Goal: Task Accomplishment & Management: Manage account settings

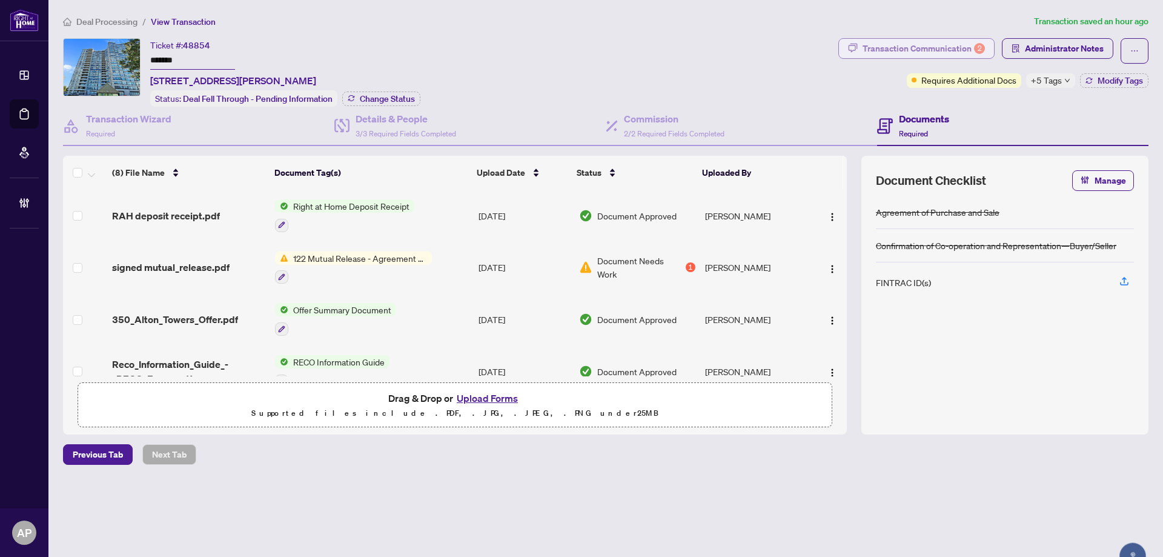
click at [965, 50] on div "Transaction Communication 2" at bounding box center [923, 48] width 122 height 19
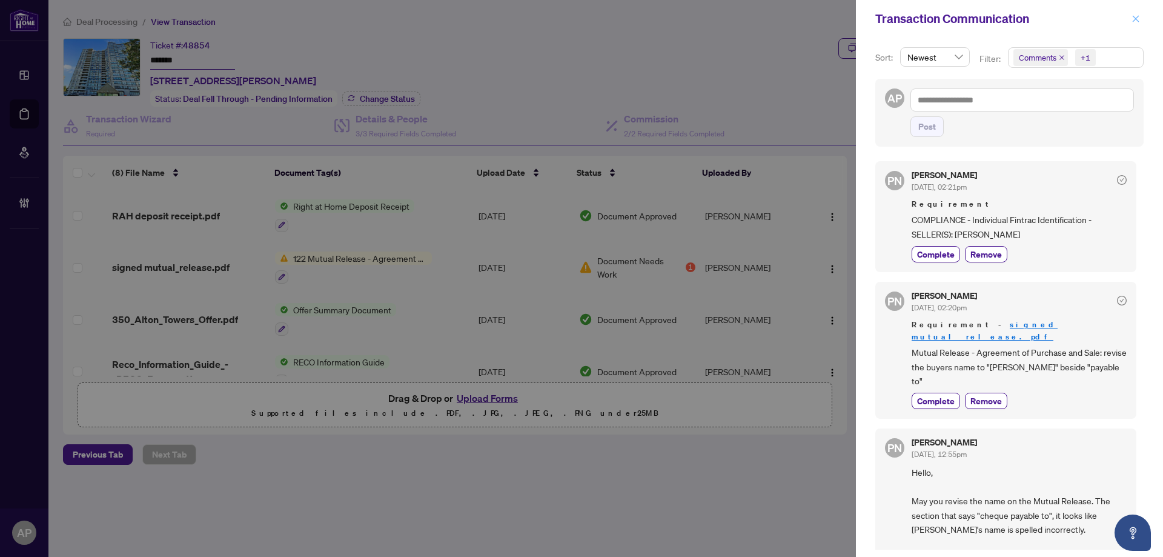
click at [1135, 19] on icon "close" at bounding box center [1135, 18] width 7 height 7
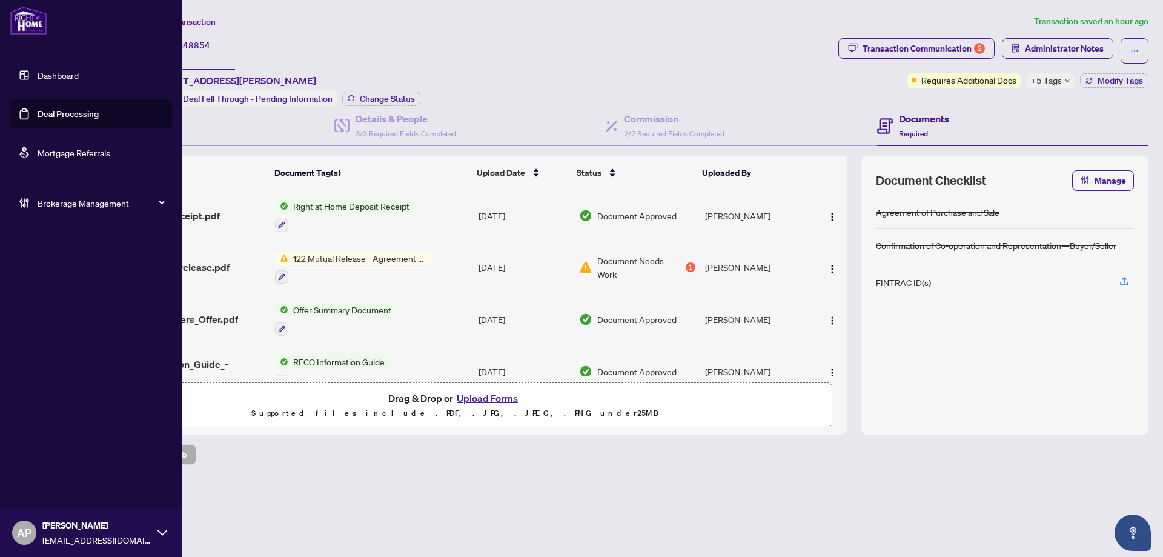
click at [38, 115] on link "Deal Processing" at bounding box center [68, 113] width 61 height 11
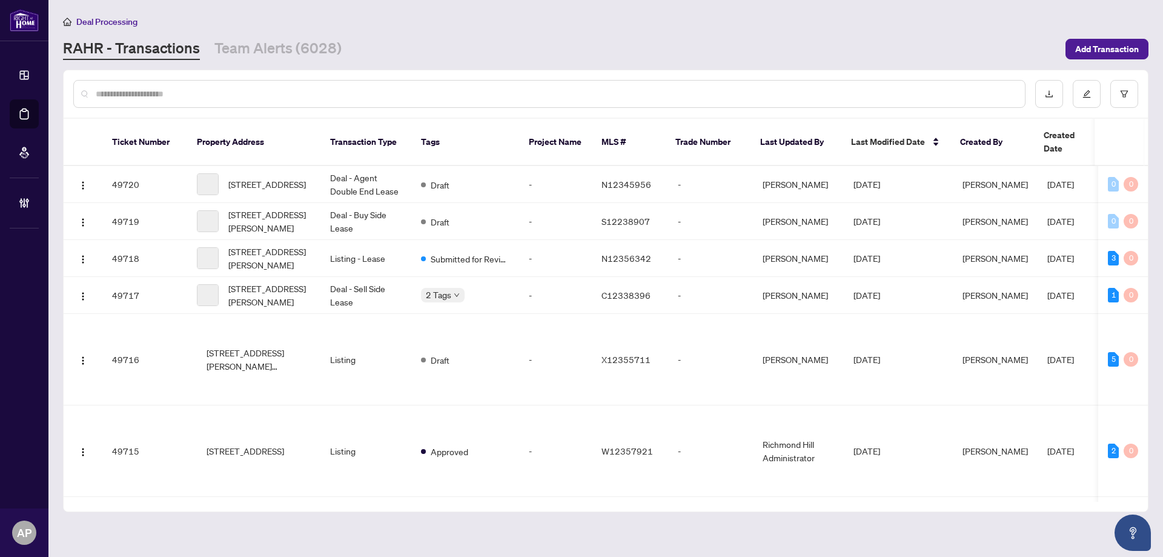
click at [288, 95] on input "text" at bounding box center [555, 93] width 919 height 13
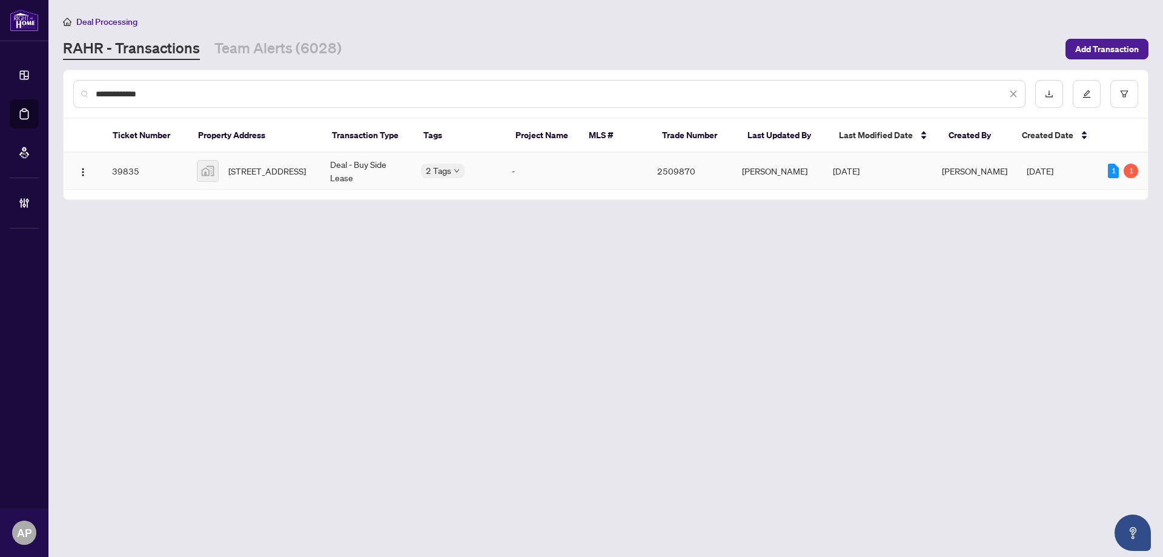
type input "**********"
click at [320, 173] on td "332 Lakeshore Road East, Mississauga, ON, Canada" at bounding box center [253, 171] width 133 height 37
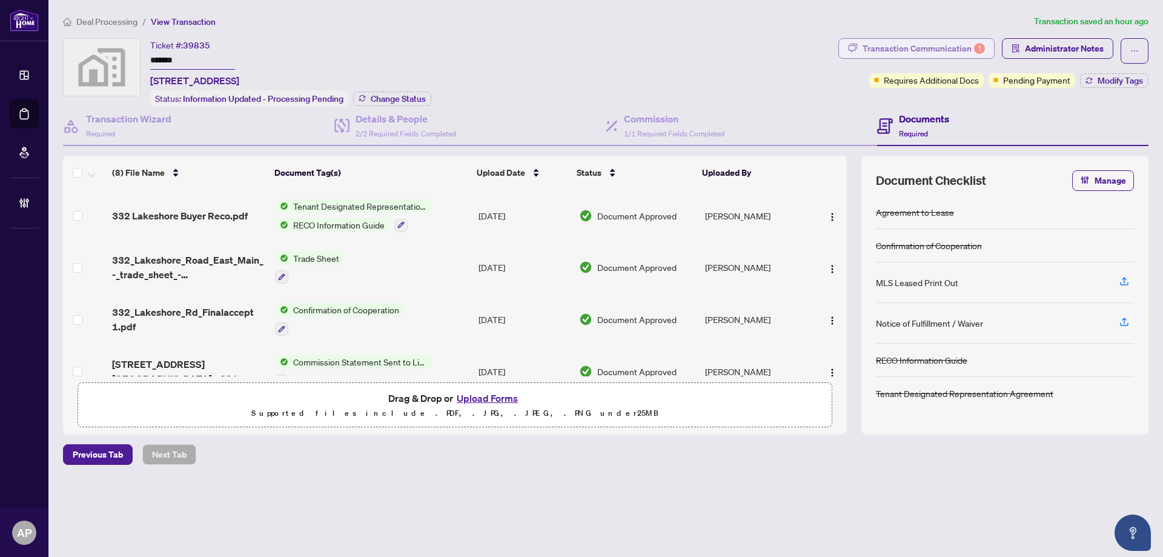
click at [897, 41] on div "Transaction Communication 1" at bounding box center [923, 48] width 122 height 19
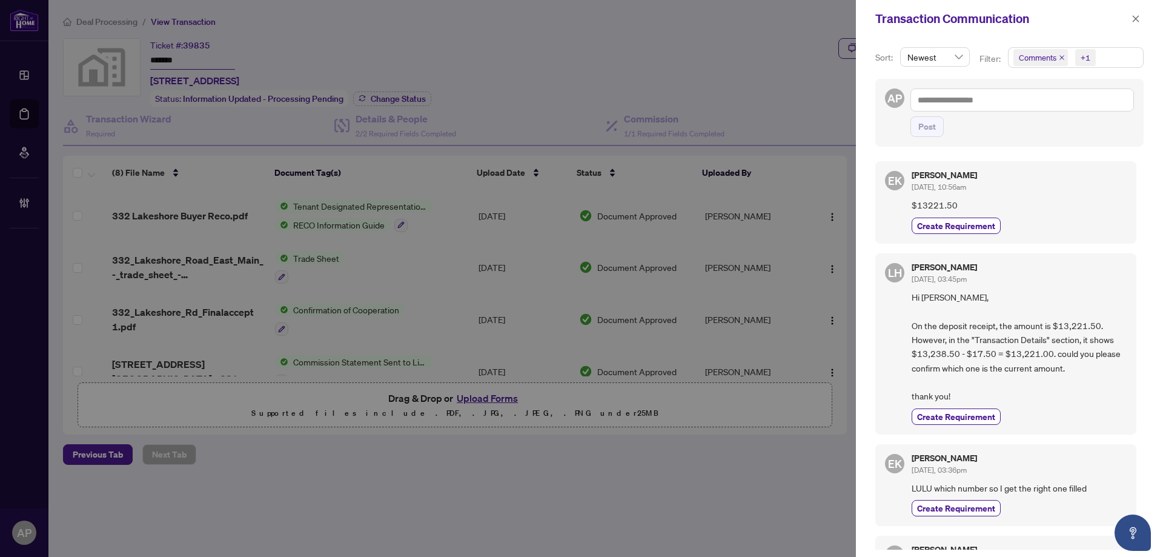
click at [1060, 56] on icon "close" at bounding box center [1062, 58] width 6 height 6
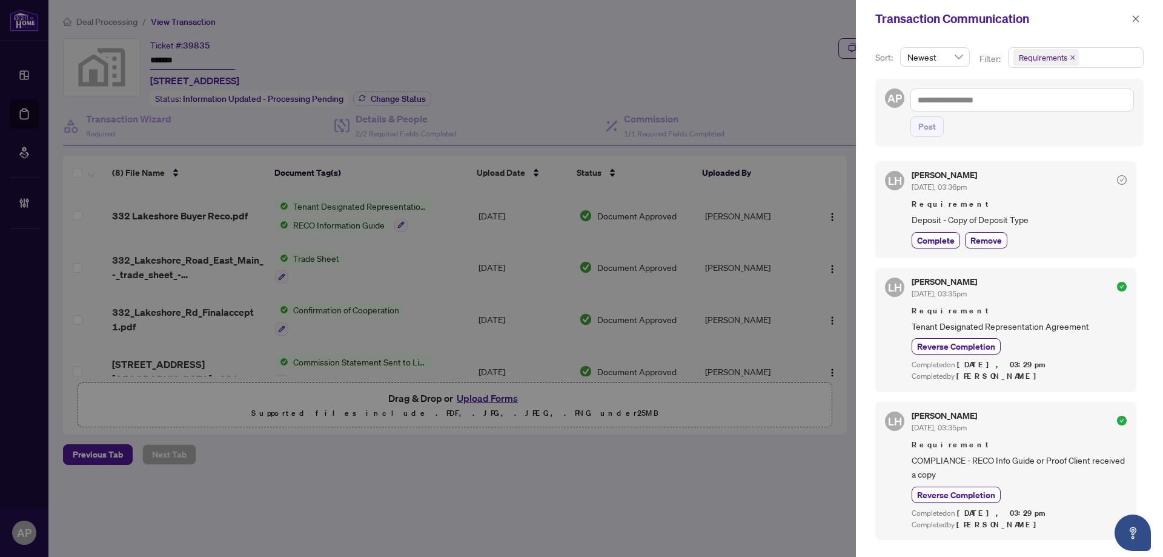
click at [798, 94] on div at bounding box center [581, 278] width 1163 height 557
click at [1139, 22] on icon "close" at bounding box center [1135, 19] width 8 height 8
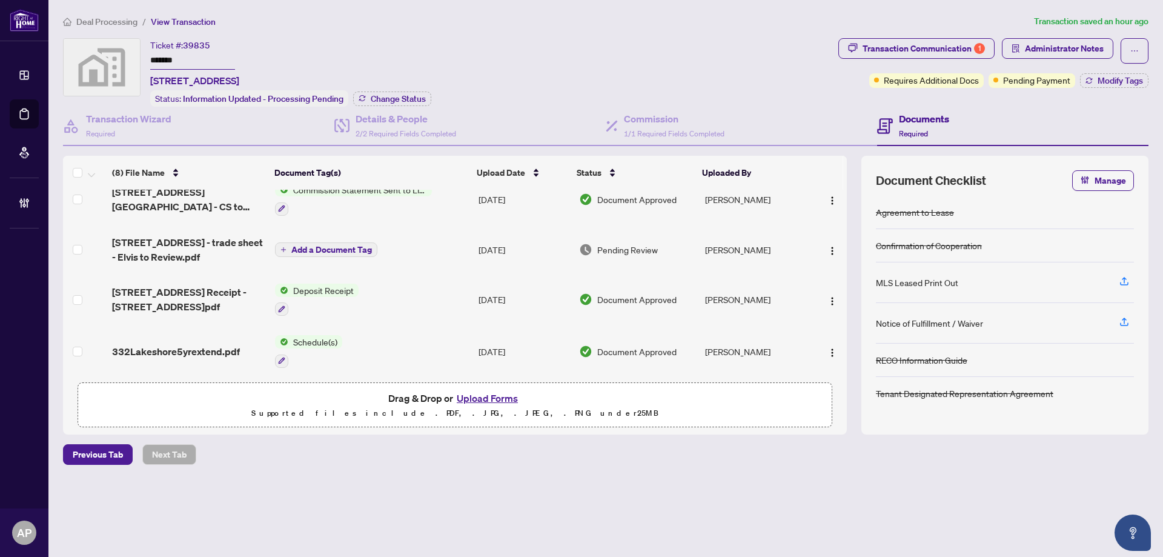
scroll to position [182, 0]
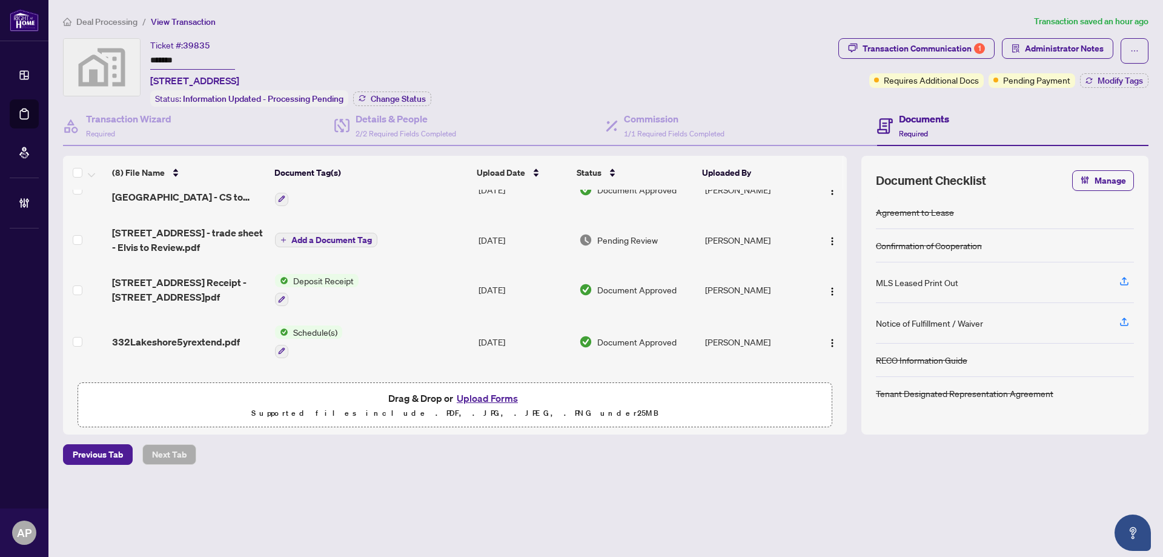
click at [172, 62] on input "*******" at bounding box center [192, 61] width 85 height 18
click at [934, 45] on div "Transaction Communication 1" at bounding box center [923, 48] width 122 height 19
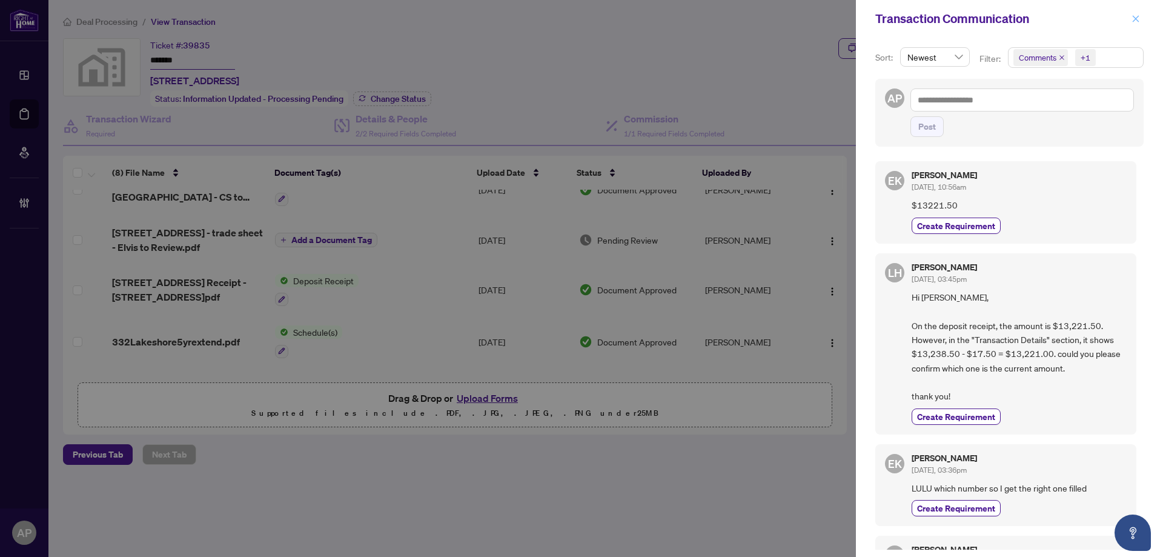
click at [1136, 14] on span "button" at bounding box center [1135, 18] width 8 height 19
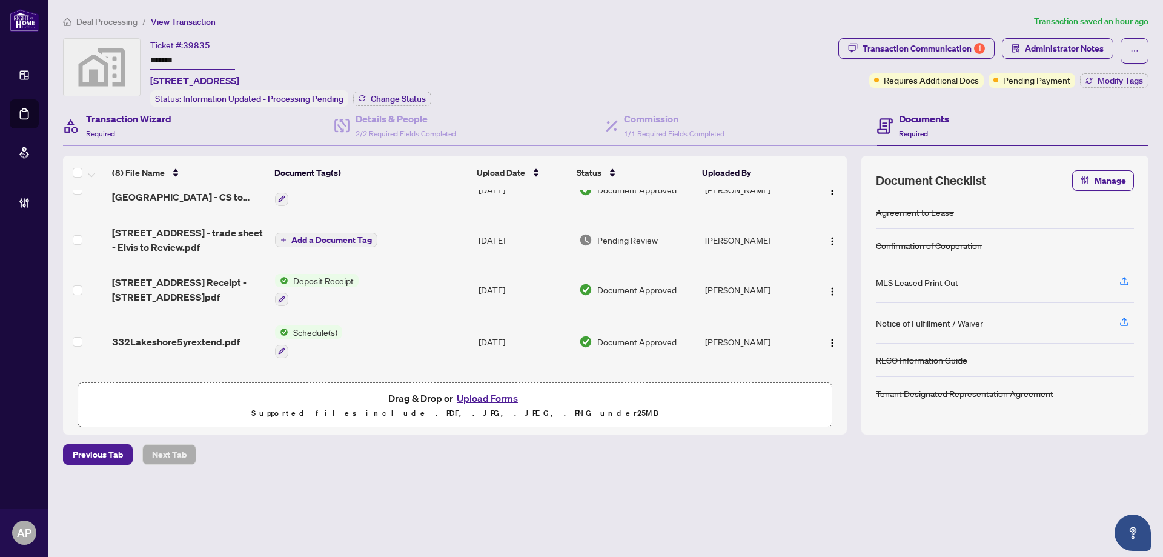
click at [227, 128] on div "Transaction Wizard Required" at bounding box center [198, 126] width 271 height 39
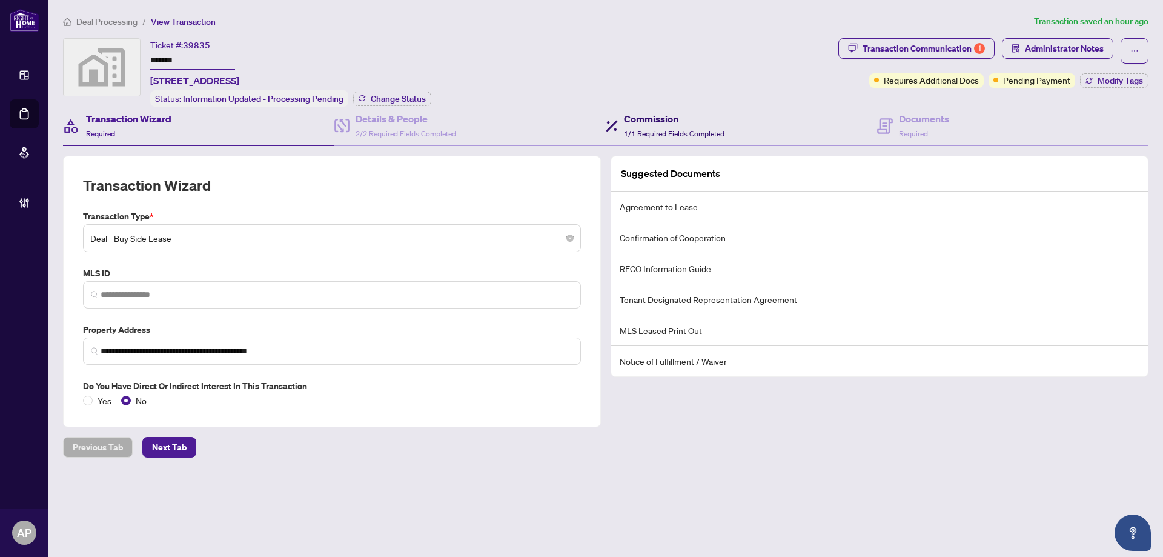
click at [687, 134] on span "1/1 Required Fields Completed" at bounding box center [674, 133] width 101 height 9
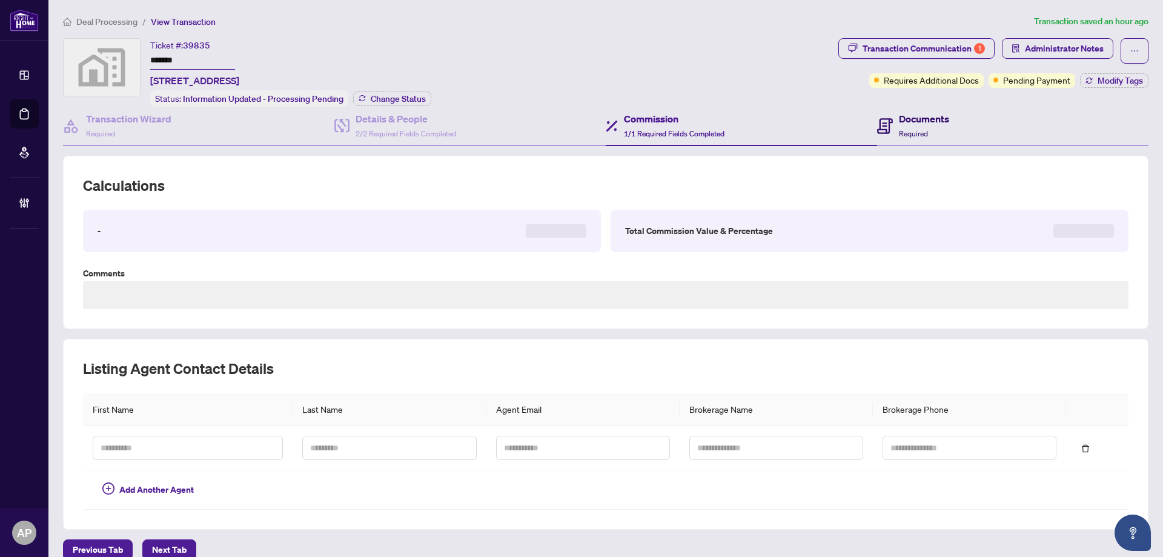
click at [887, 123] on div "Documents Required" at bounding box center [913, 125] width 72 height 28
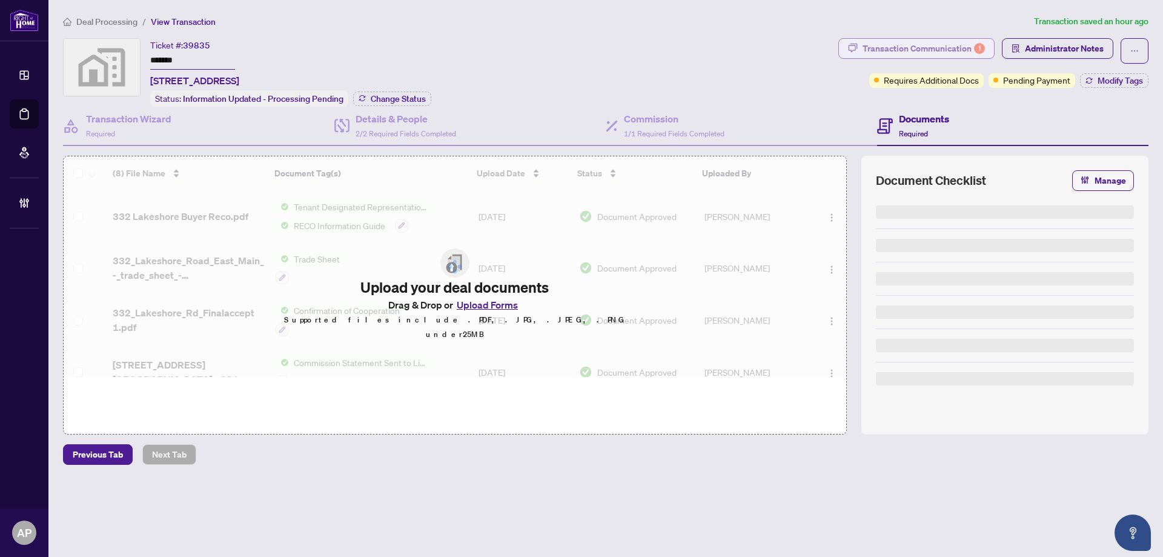
click at [946, 45] on div "Transaction Communication 1" at bounding box center [923, 48] width 122 height 19
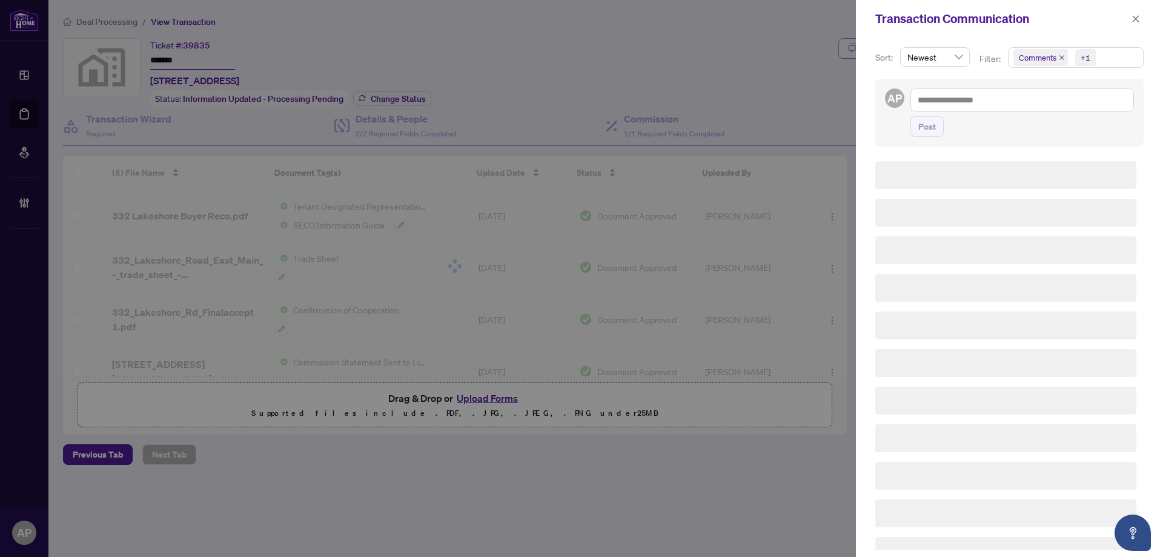
type textarea "**********"
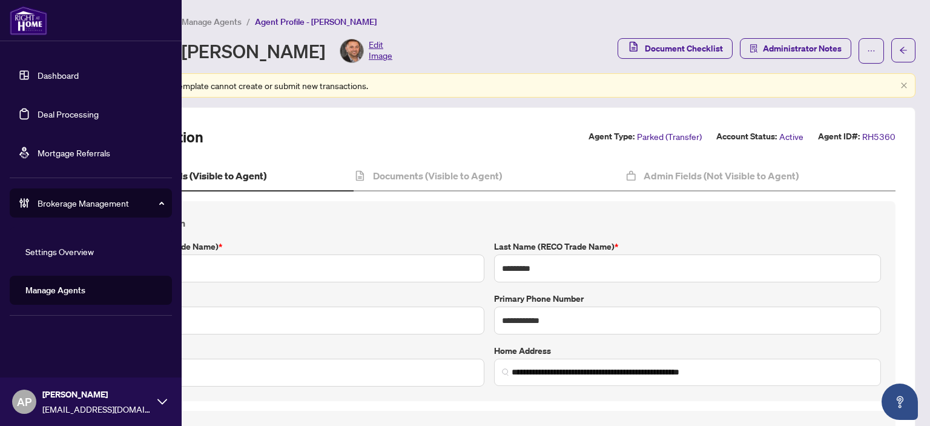
click at [38, 112] on link "Deal Processing" at bounding box center [68, 113] width 61 height 11
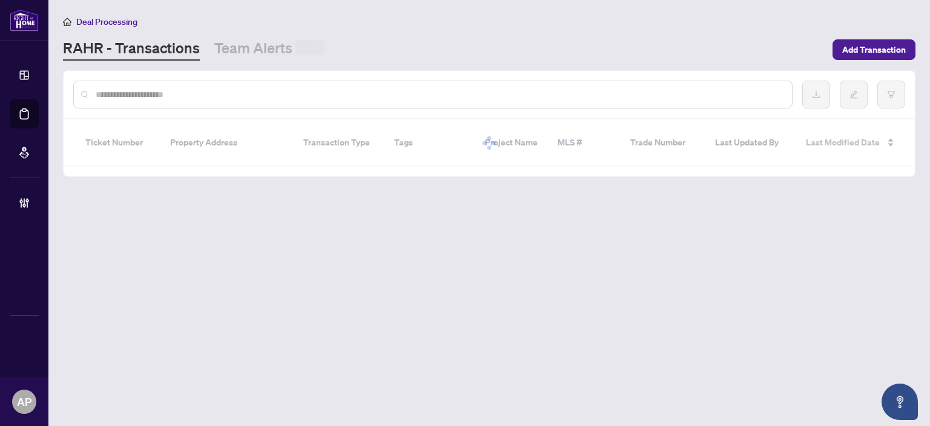
click at [244, 96] on input "text" at bounding box center [439, 94] width 687 height 13
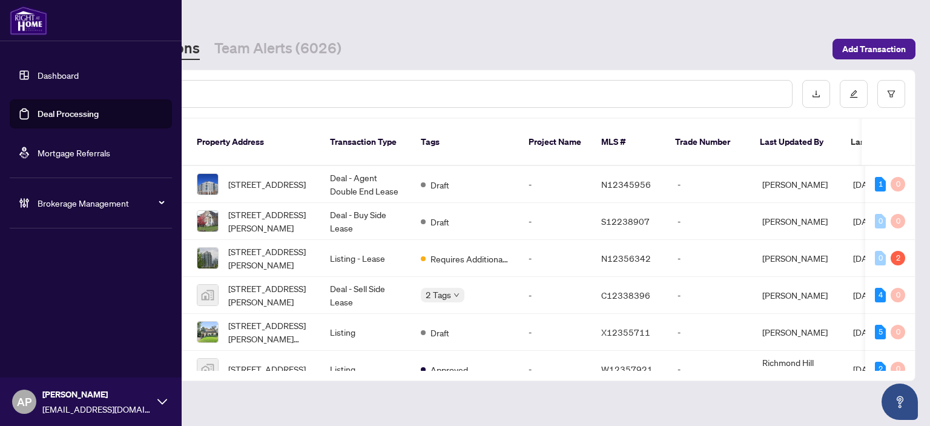
click at [38, 78] on link "Dashboard" at bounding box center [58, 75] width 41 height 11
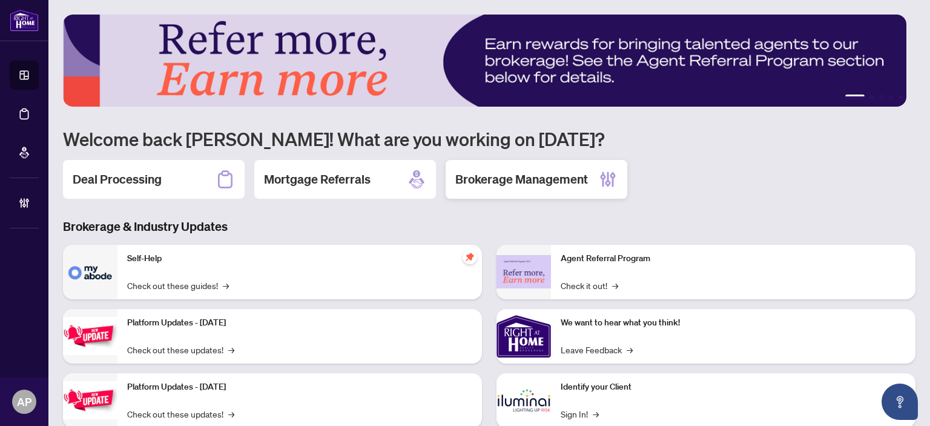
click at [509, 179] on h2 "Brokerage Management" at bounding box center [521, 179] width 133 height 17
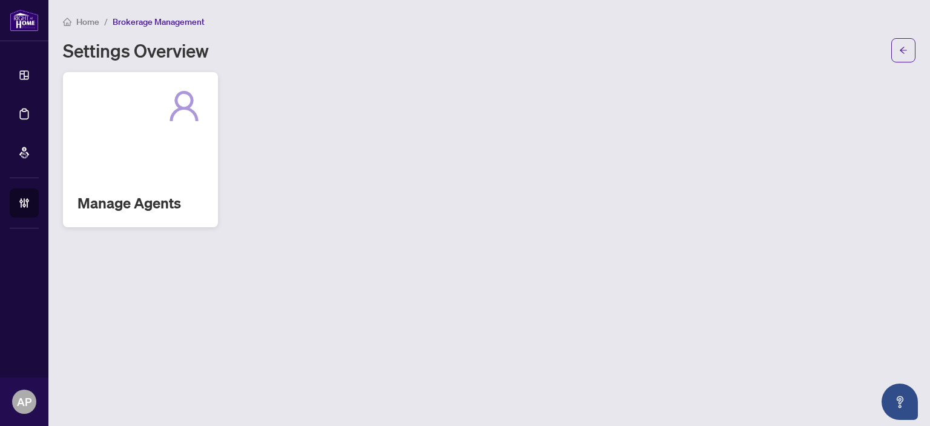
click at [157, 148] on div "Manage Agents" at bounding box center [140, 149] width 155 height 155
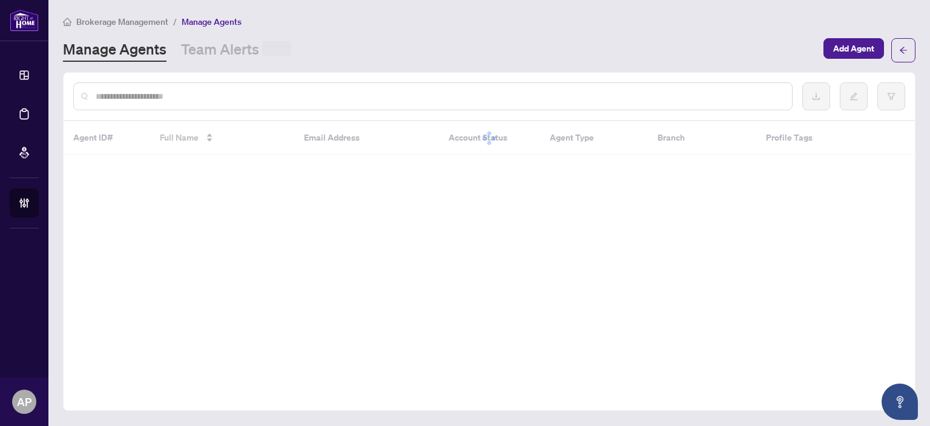
drag, startPoint x: 343, startPoint y: 110, endPoint x: 345, endPoint y: 99, distance: 11.1
click at [343, 110] on div at bounding box center [489, 96] width 851 height 47
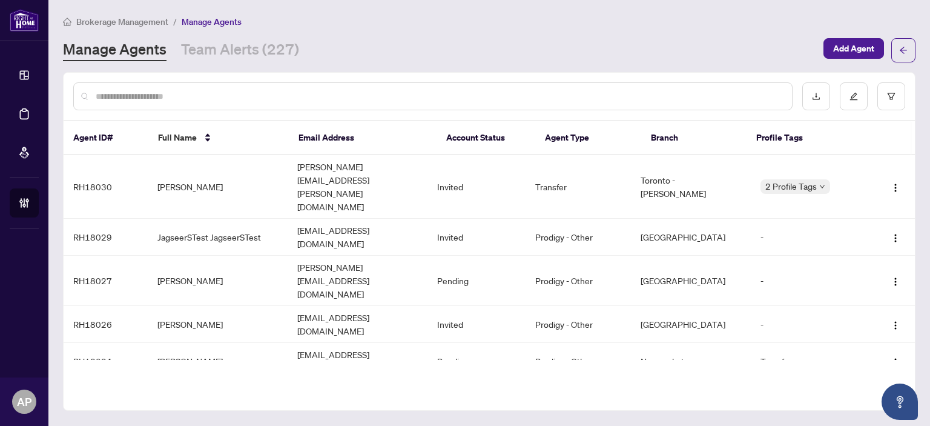
click at [345, 98] on input "text" at bounding box center [439, 96] width 687 height 13
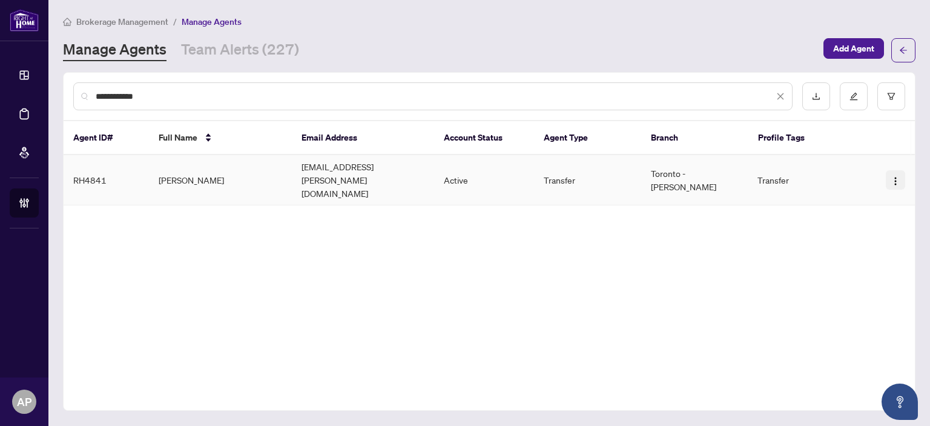
type input "**********"
click at [899, 176] on img "button" at bounding box center [896, 181] width 10 height 10
click at [513, 167] on td "Active" at bounding box center [484, 180] width 100 height 50
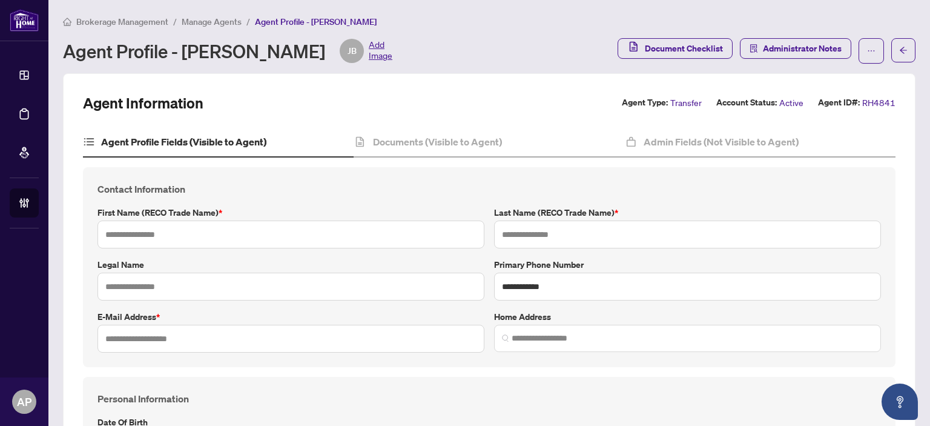
type input "******"
type input "*****"
type input "**********"
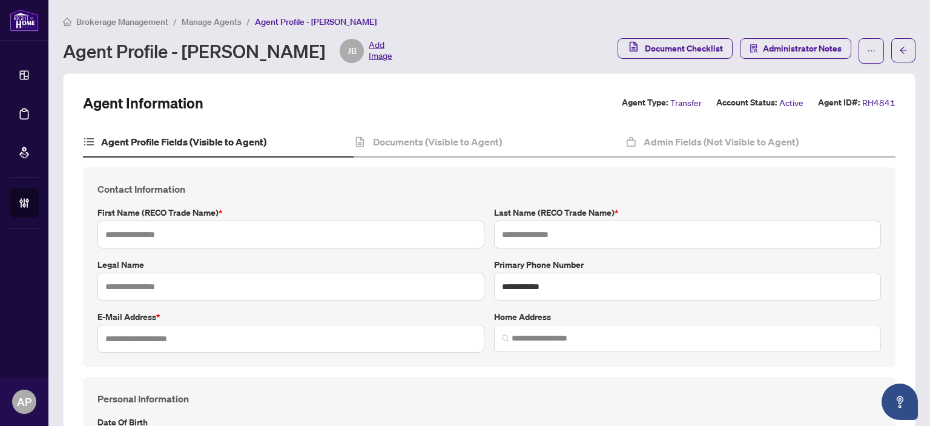
type input "*********"
type input "*"
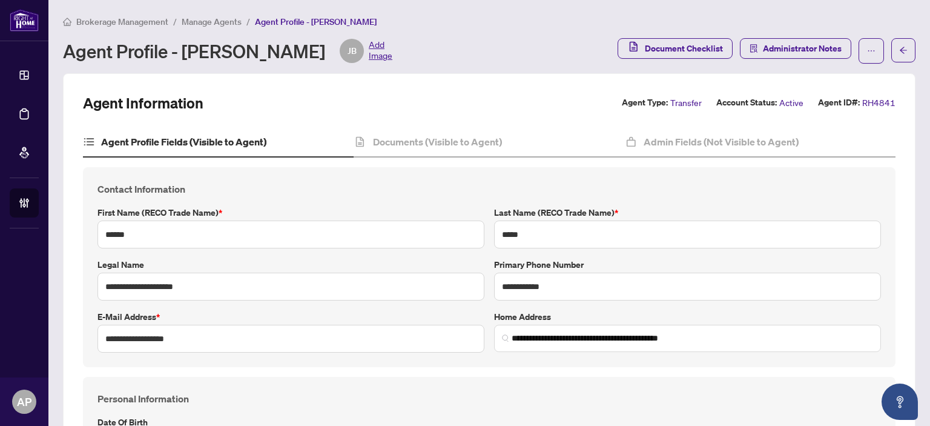
type input "**"
type input "*******"
type input "**********"
type input "****"
type input "**********"
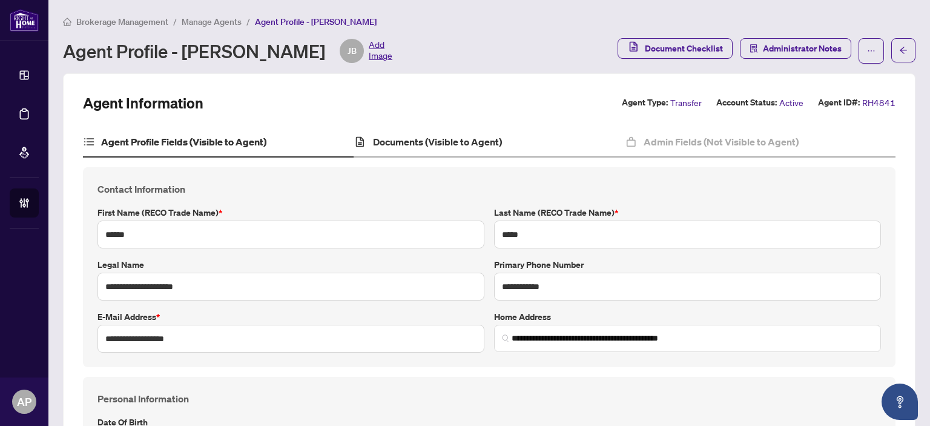
click at [499, 144] on div "Documents (Visible to Agent)" at bounding box center [489, 142] width 271 height 30
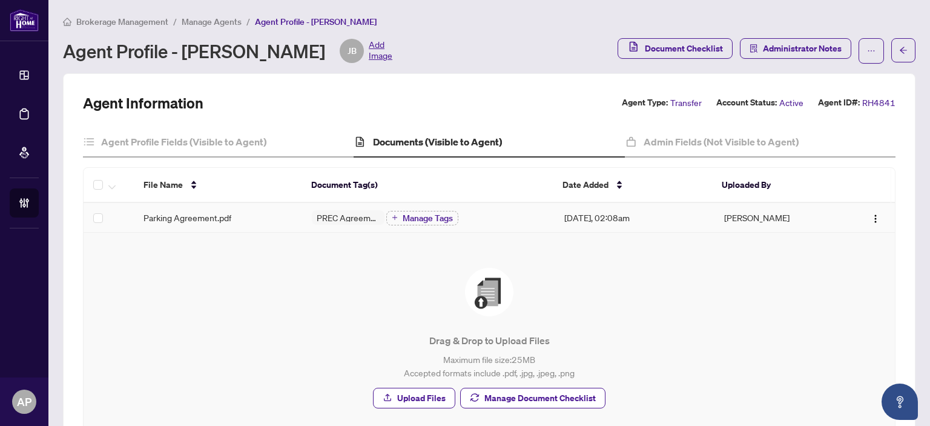
click at [285, 214] on div "Parking Agreement.pdf" at bounding box center [218, 217] width 149 height 13
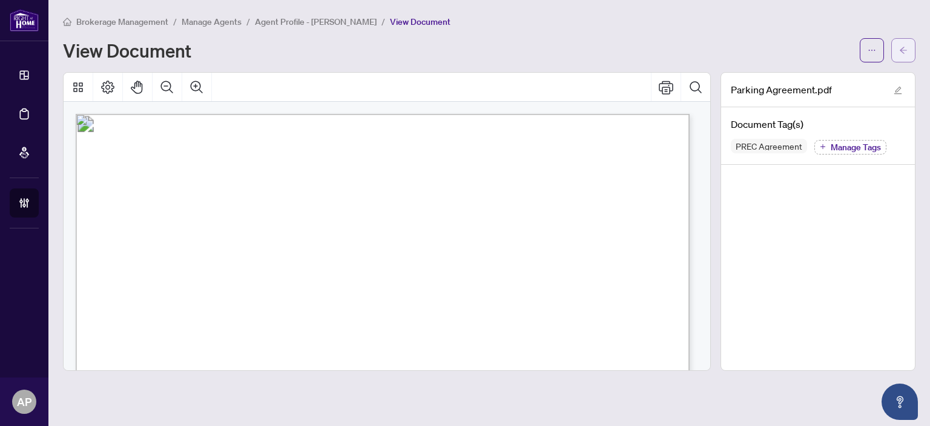
click at [905, 52] on icon "arrow-left" at bounding box center [903, 50] width 8 height 8
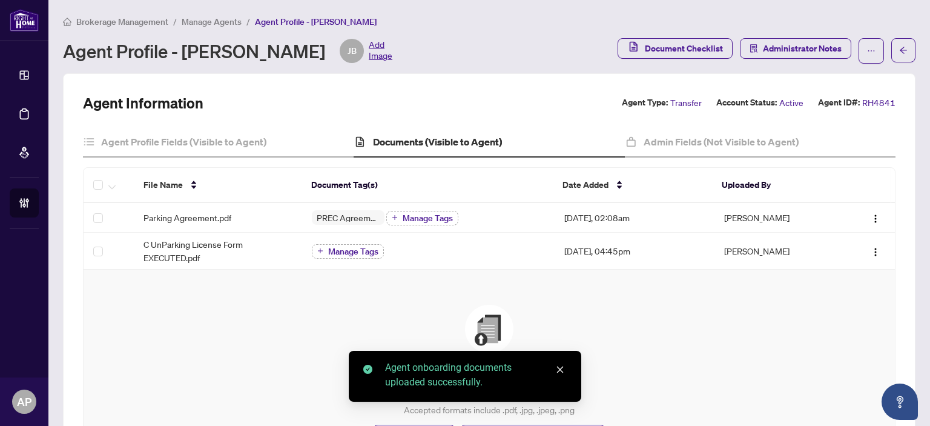
click at [560, 319] on div "Drag & Drop to Upload Files Maximum file size: 25 MB Accepted formats include .…" at bounding box center [489, 375] width 763 height 140
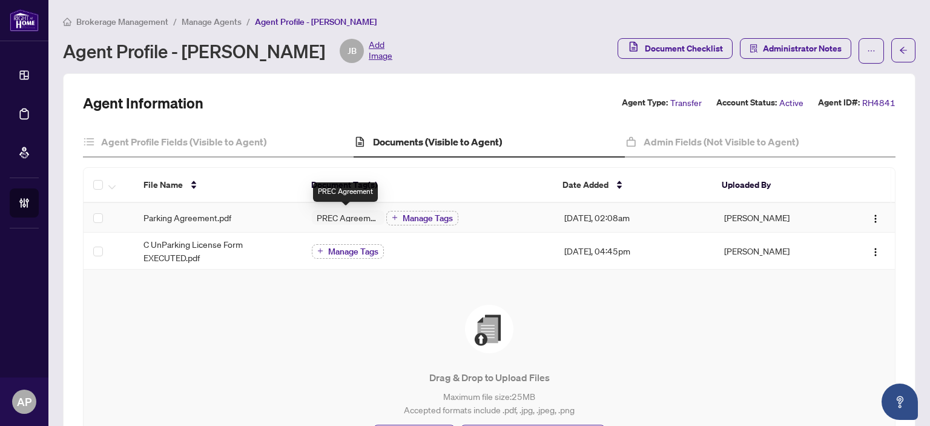
click at [325, 219] on span "PREC Agreement" at bounding box center [348, 217] width 73 height 8
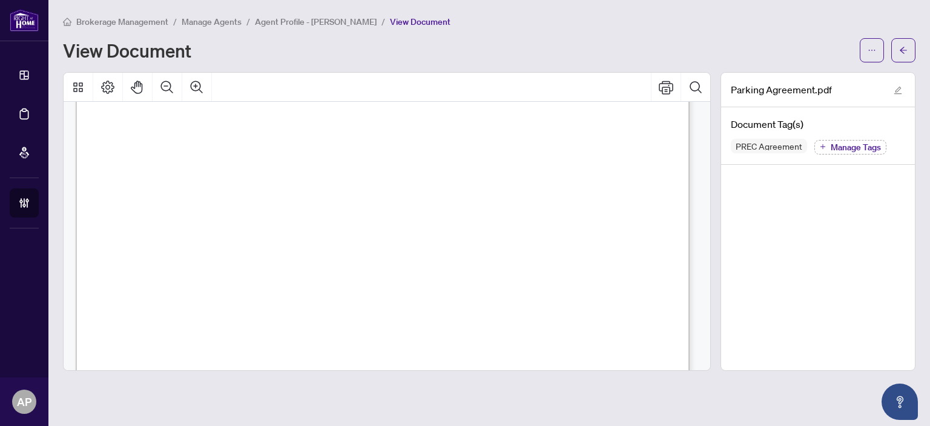
scroll to position [1151, 0]
click at [845, 149] on span "Manage Tags" at bounding box center [856, 147] width 50 height 8
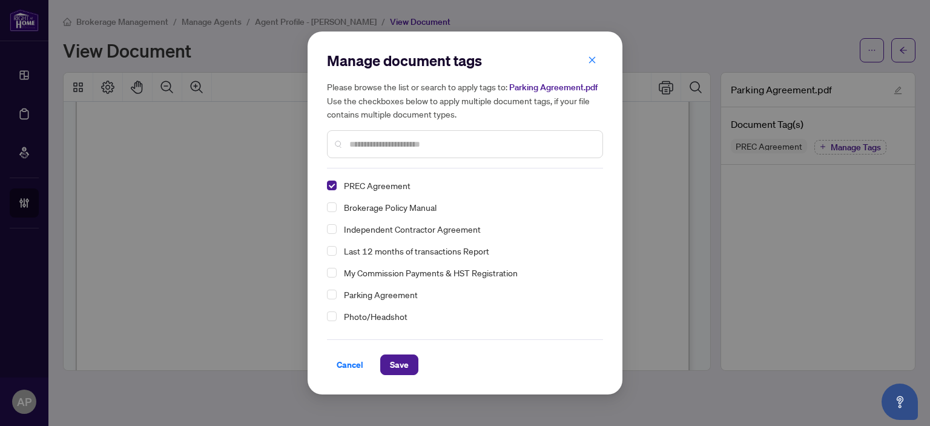
click at [418, 151] on div at bounding box center [465, 144] width 276 height 28
click at [332, 185] on span "Select PREC Agreement" at bounding box center [332, 185] width 10 height 10
click at [403, 145] on input "text" at bounding box center [470, 143] width 243 height 13
click at [329, 273] on span "Select Parking Agreement" at bounding box center [332, 273] width 10 height 10
click at [402, 358] on span "Save" at bounding box center [399, 364] width 19 height 19
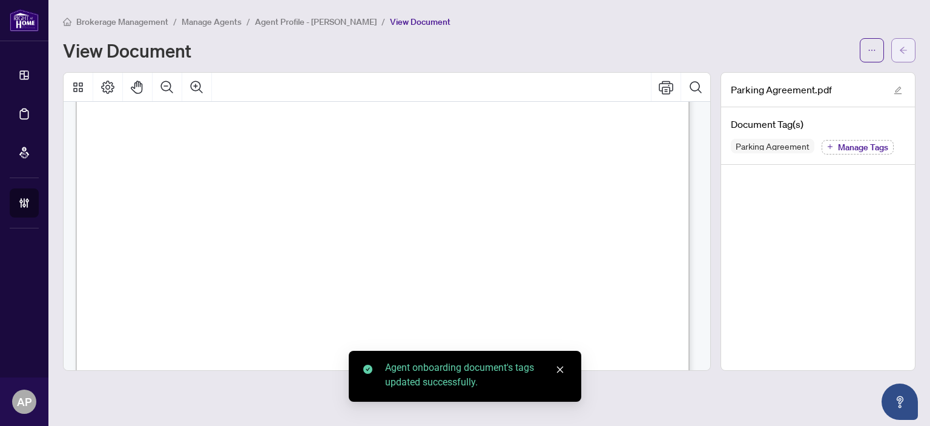
click at [901, 48] on icon "arrow-left" at bounding box center [903, 50] width 8 height 8
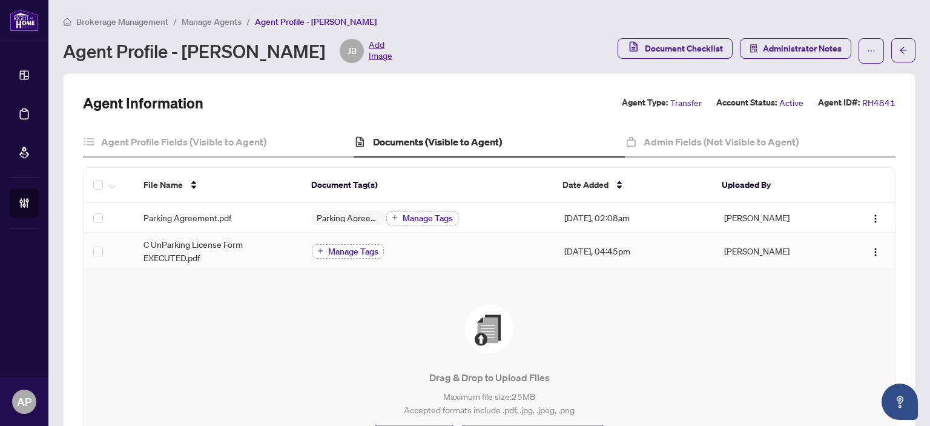
click at [346, 252] on span "Manage Tags" at bounding box center [353, 251] width 50 height 8
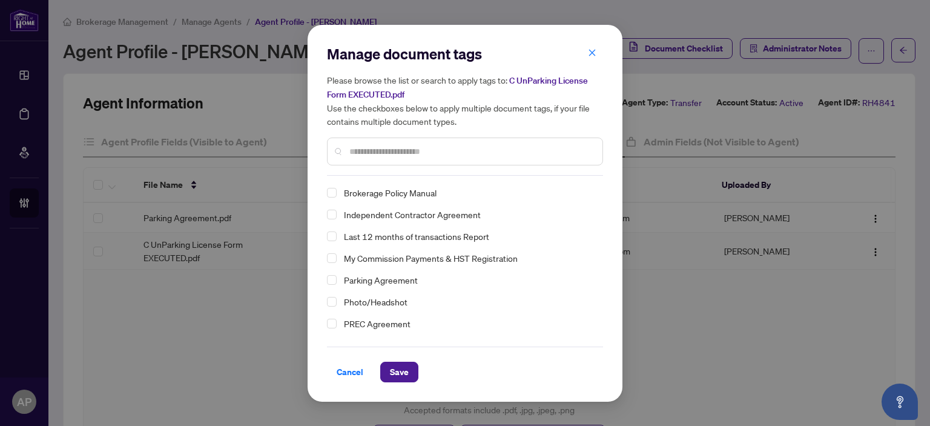
click at [466, 172] on div "Manage document tags Please browse the list or search to apply tags to: C UnPar…" at bounding box center [465, 109] width 276 height 131
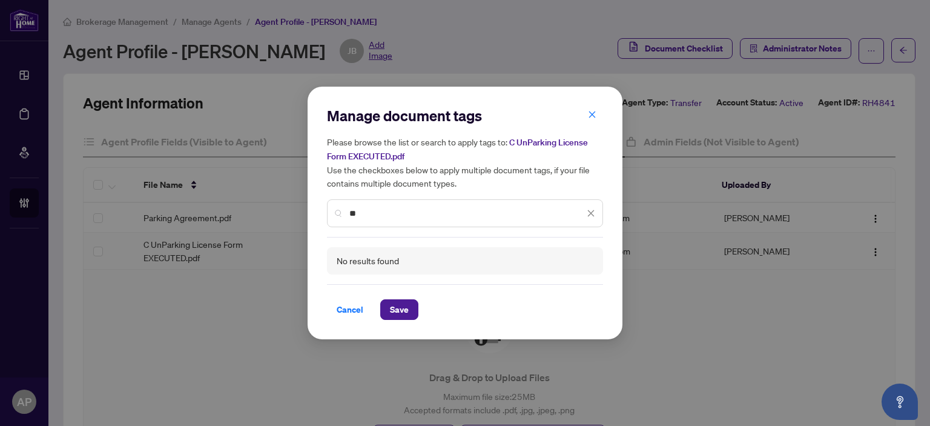
type input "*"
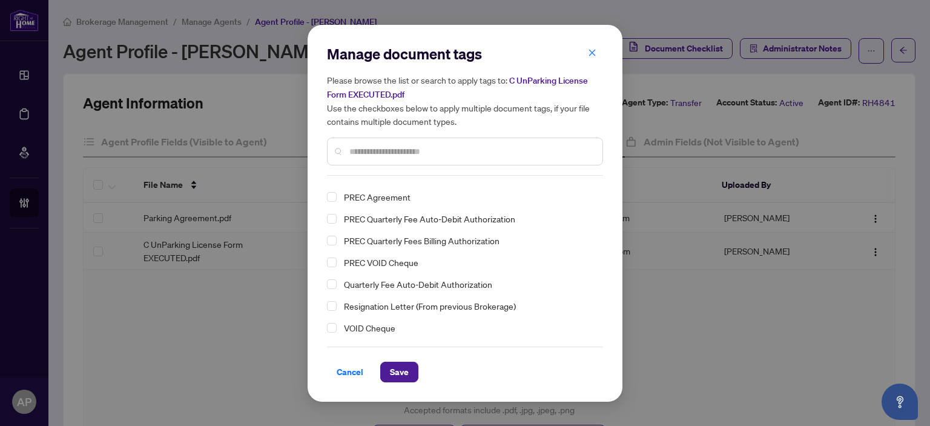
scroll to position [66, 0]
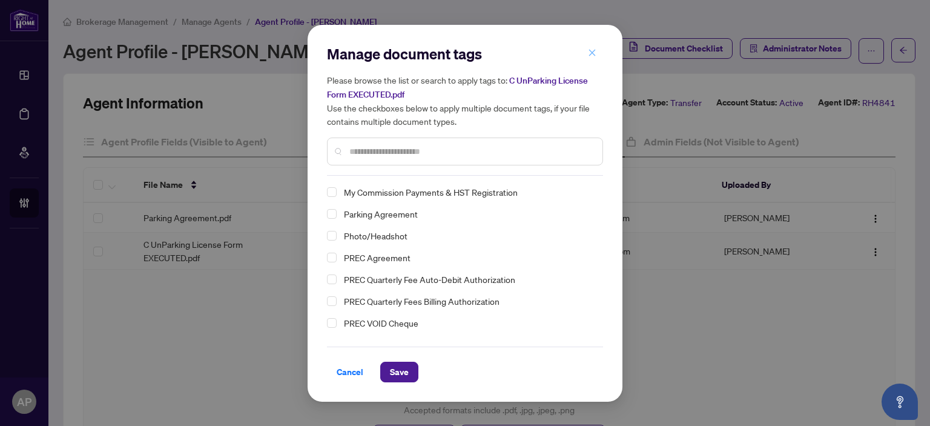
click at [595, 53] on icon "close" at bounding box center [592, 52] width 8 height 8
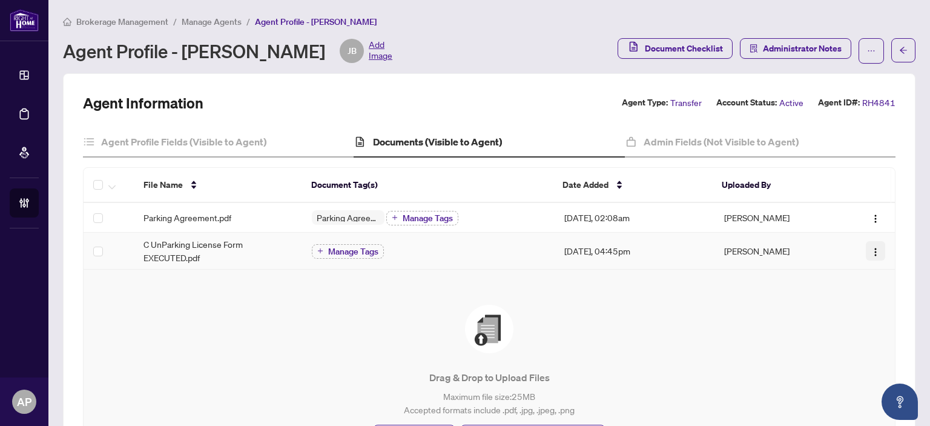
click at [866, 245] on button "button" at bounding box center [875, 250] width 19 height 19
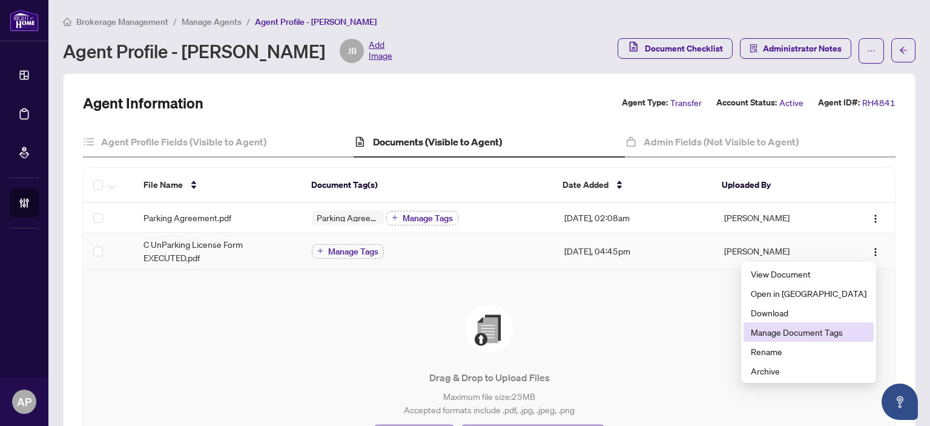
click at [832, 332] on span "Manage Document Tags" at bounding box center [809, 331] width 116 height 13
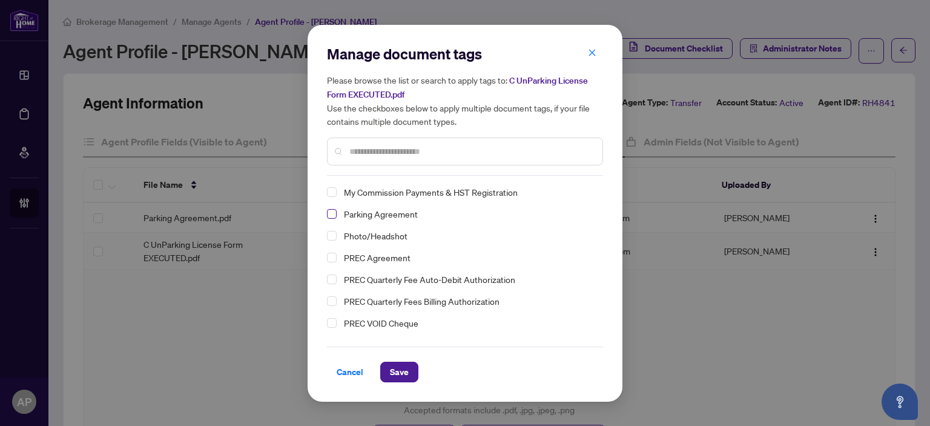
click at [334, 212] on span "Select Parking Agreement" at bounding box center [332, 214] width 10 height 10
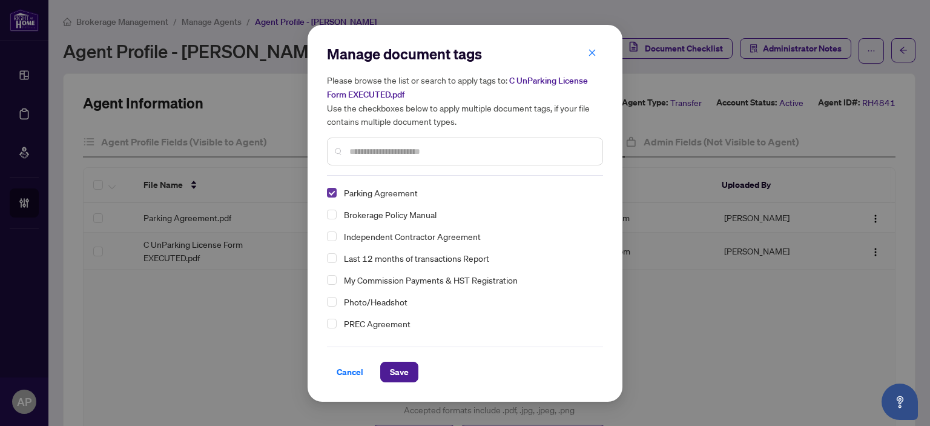
click at [330, 196] on span "Select Parking Agreement" at bounding box center [332, 193] width 10 height 10
click at [416, 368] on button "Save" at bounding box center [399, 372] width 38 height 21
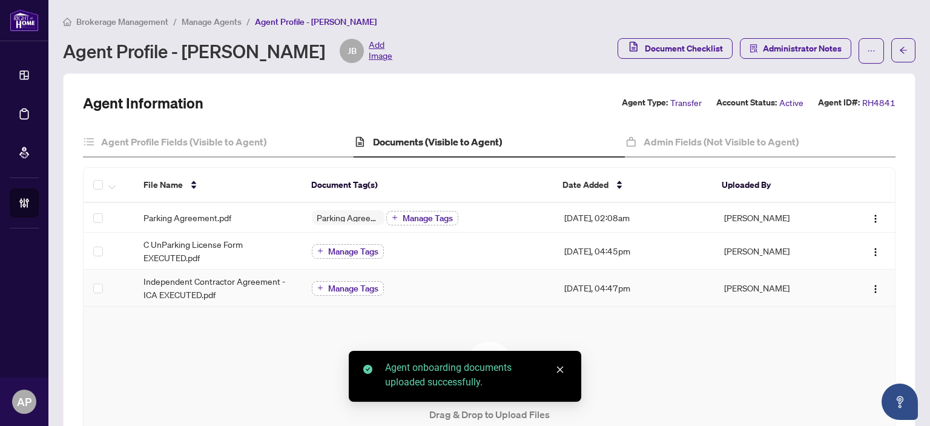
click at [369, 286] on span "Manage Tags" at bounding box center [353, 288] width 50 height 8
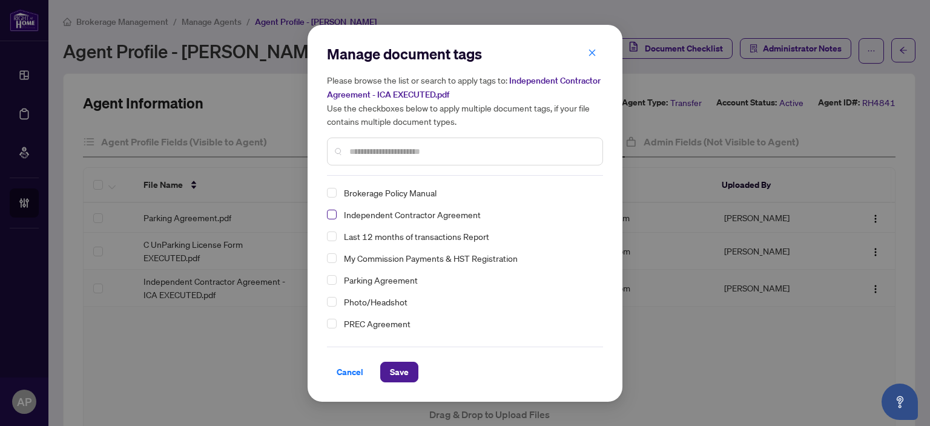
click at [329, 213] on span "Select Independent Contractor Agreement" at bounding box center [332, 215] width 10 height 10
click at [402, 369] on span "Save" at bounding box center [399, 371] width 19 height 19
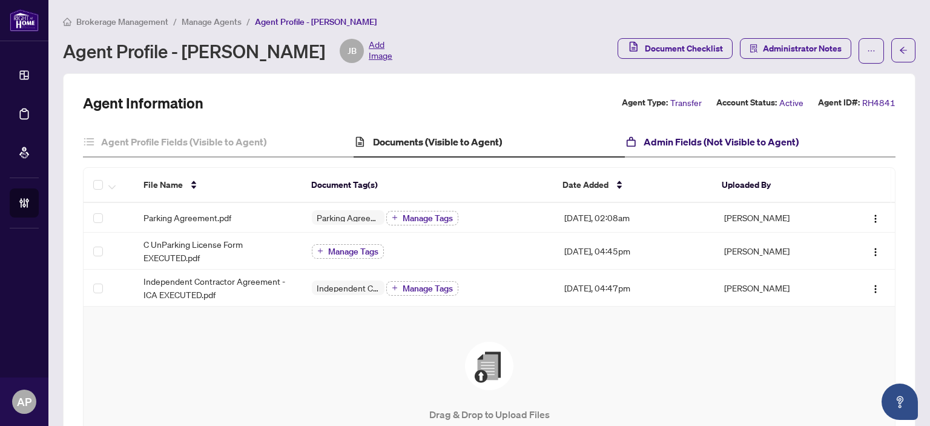
click at [698, 141] on h4 "Admin Fields (Not Visible to Agent)" at bounding box center [721, 141] width 155 height 15
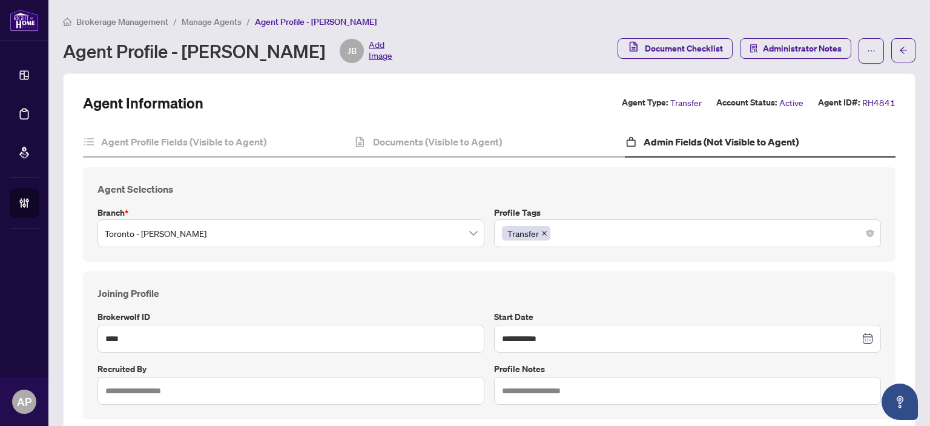
click at [593, 236] on div "Transfer" at bounding box center [687, 233] width 371 height 22
type input "*"
click at [593, 236] on div "Transfer" at bounding box center [687, 233] width 371 height 22
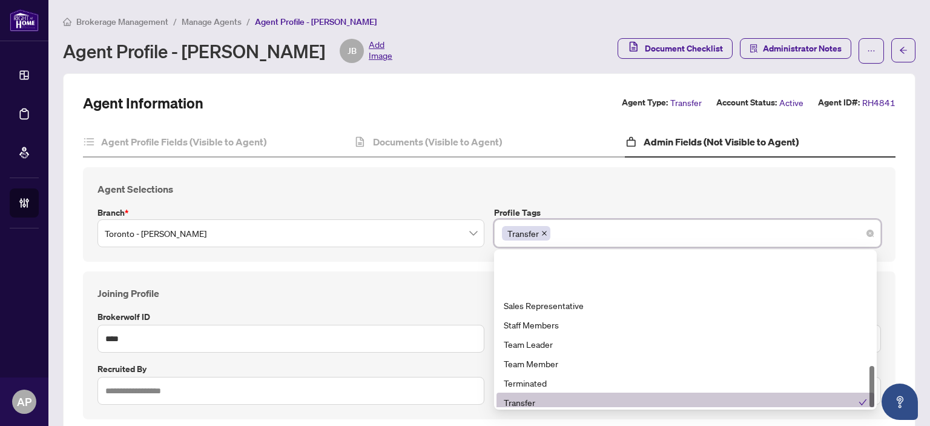
scroll to position [426, 0]
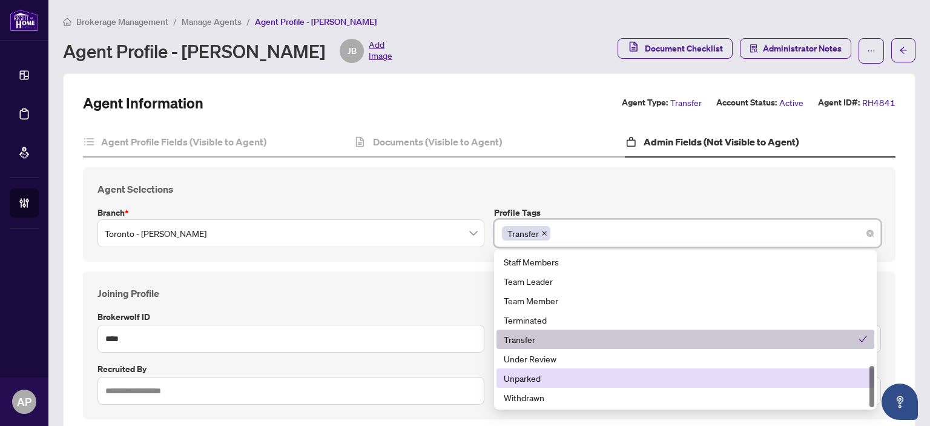
click at [538, 382] on div "Unparked" at bounding box center [685, 377] width 363 height 13
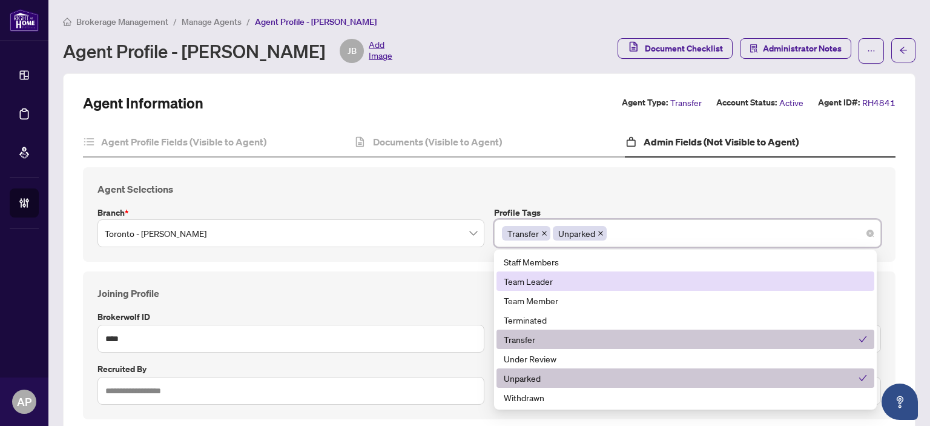
click at [586, 191] on h4 "Agent Selections" at bounding box center [490, 189] width 784 height 15
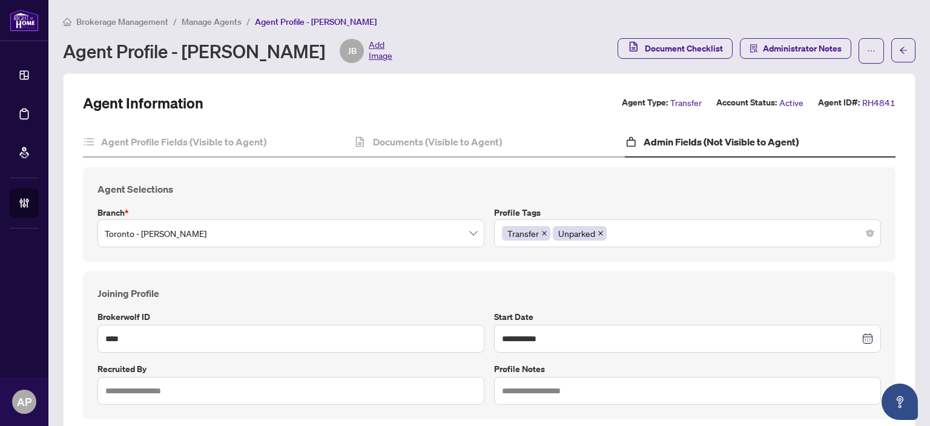
scroll to position [166, 0]
